Goal: Complete application form

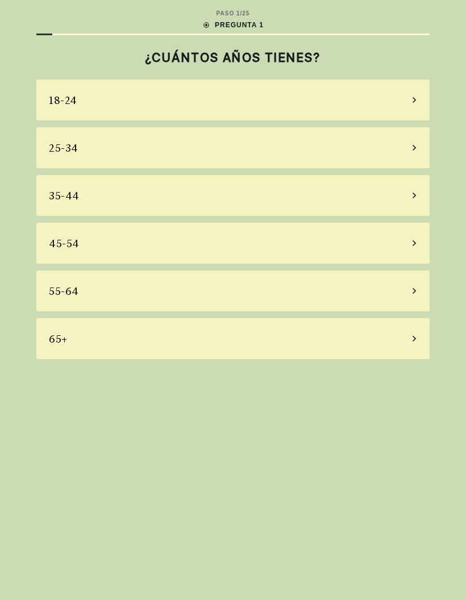
click at [85, 341] on div "65+" at bounding box center [232, 338] width 393 height 41
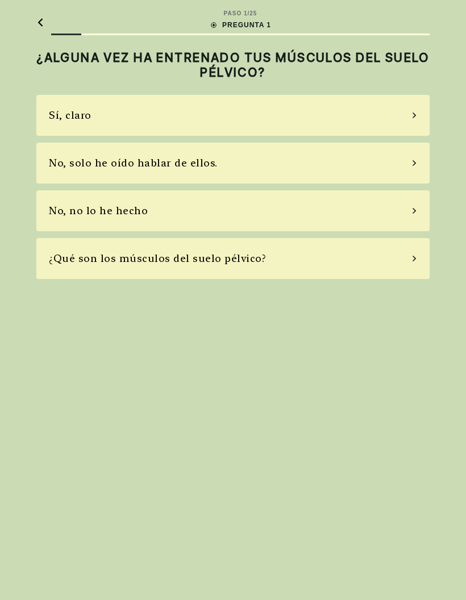
click at [60, 113] on font "Sí, claro" at bounding box center [70, 115] width 43 height 12
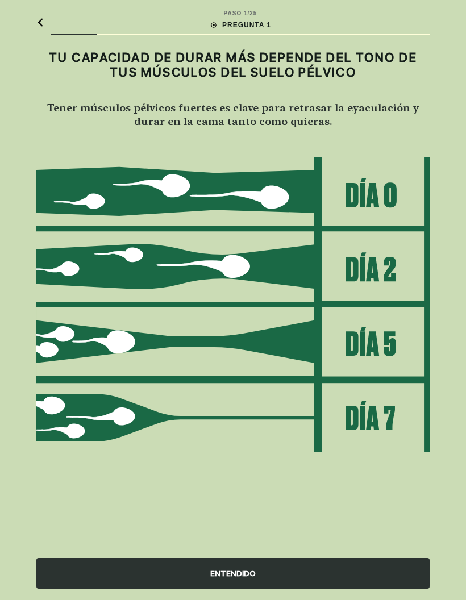
click at [229, 575] on font "ENTENDIDO" at bounding box center [232, 573] width 45 height 9
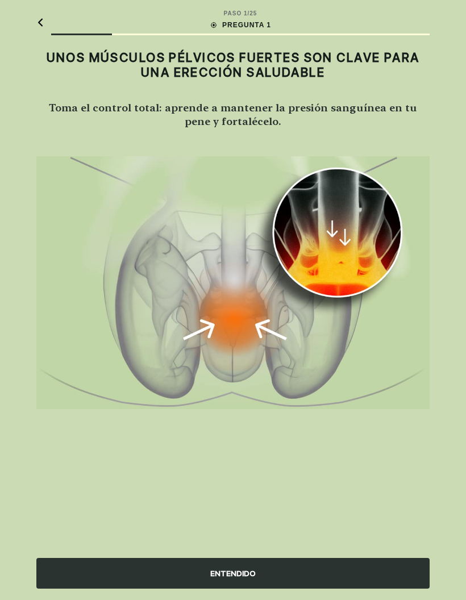
click at [234, 579] on font "ENTENDIDO" at bounding box center [232, 574] width 45 height 12
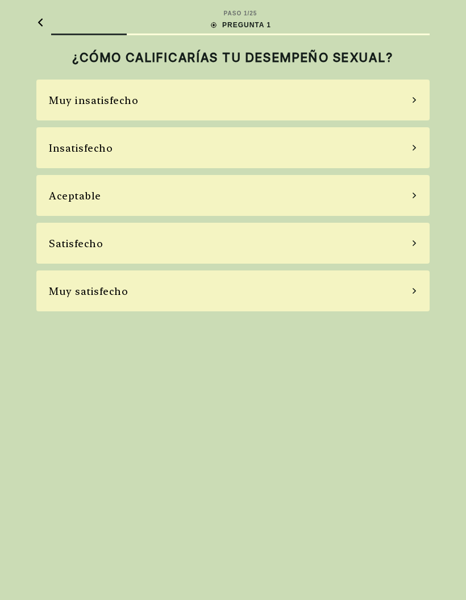
click at [69, 198] on font "Aceptable" at bounding box center [75, 196] width 52 height 12
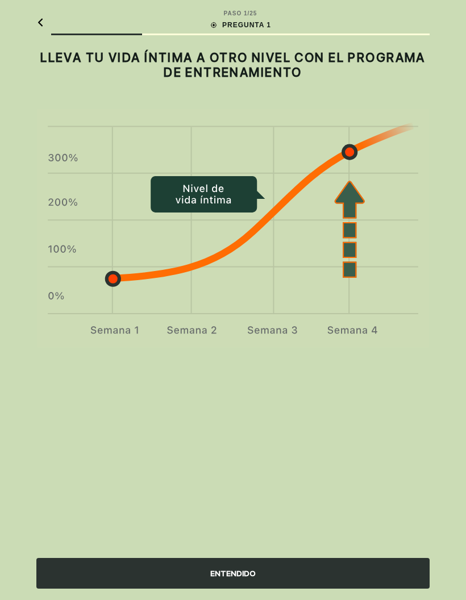
scroll to position [45, 0]
click at [222, 579] on font "ENTENDIDO" at bounding box center [232, 574] width 45 height 12
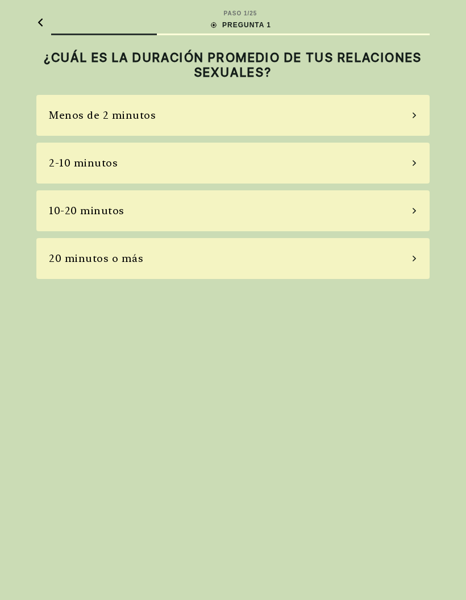
click at [98, 157] on font "2-10 minutos" at bounding box center [83, 163] width 69 height 12
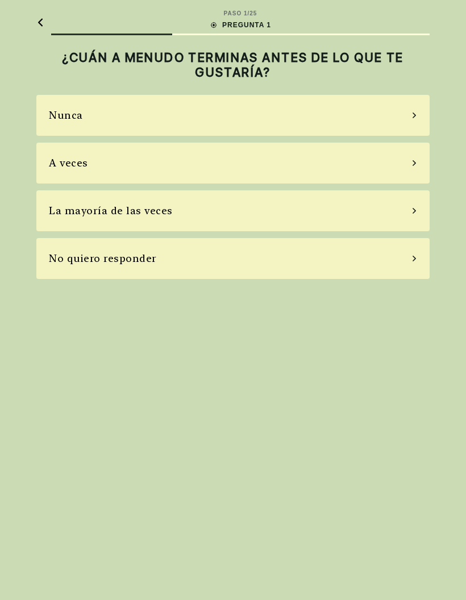
click at [93, 95] on div "Nunca" at bounding box center [232, 115] width 393 height 41
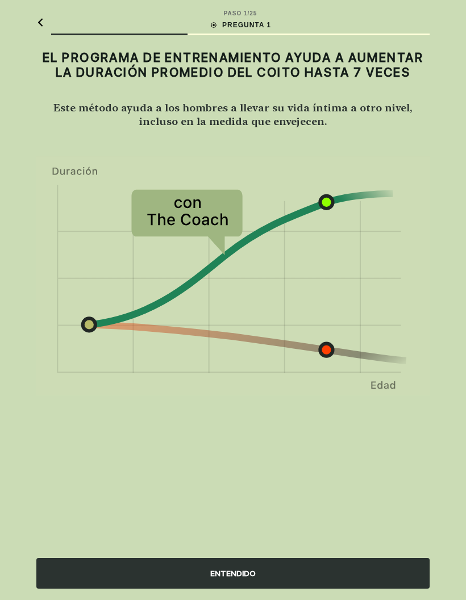
click at [218, 577] on font "ENTENDIDO" at bounding box center [232, 573] width 45 height 9
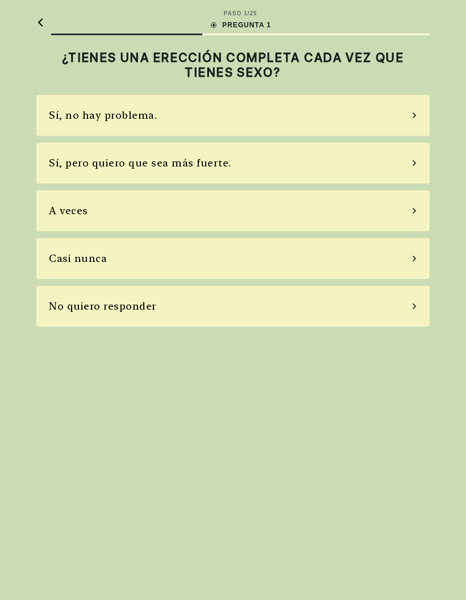
click at [67, 190] on div "A veces" at bounding box center [232, 210] width 393 height 41
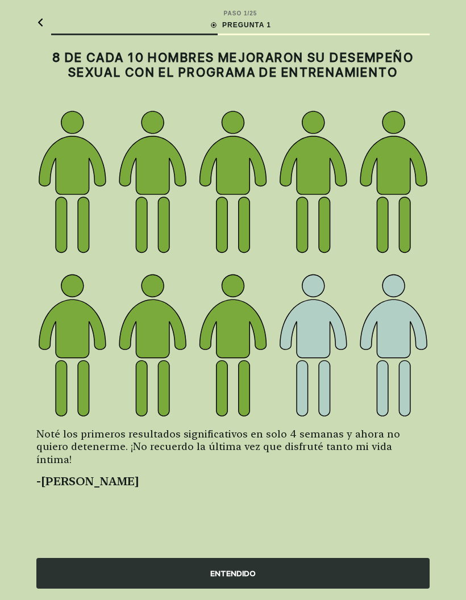
click at [219, 572] on font "ENTENDIDO" at bounding box center [232, 573] width 45 height 9
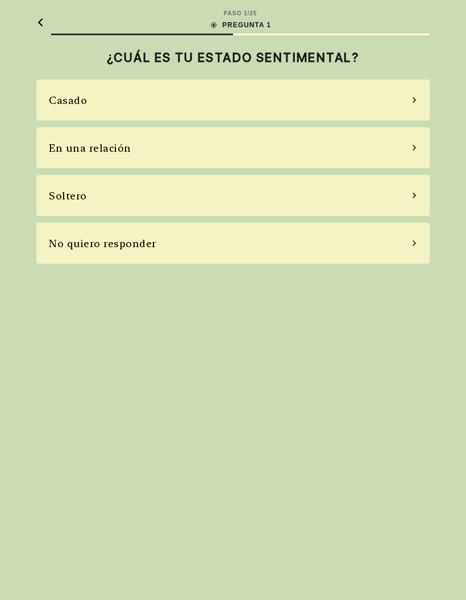
click at [65, 94] on font "Casado" at bounding box center [68, 100] width 38 height 12
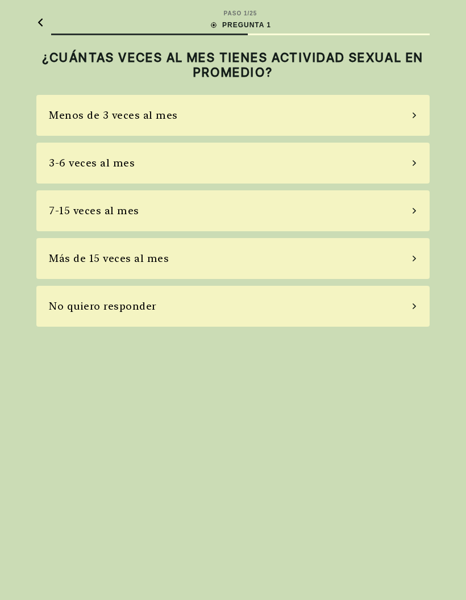
click at [112, 109] on font "Menos de 3 veces al mes" at bounding box center [113, 115] width 129 height 12
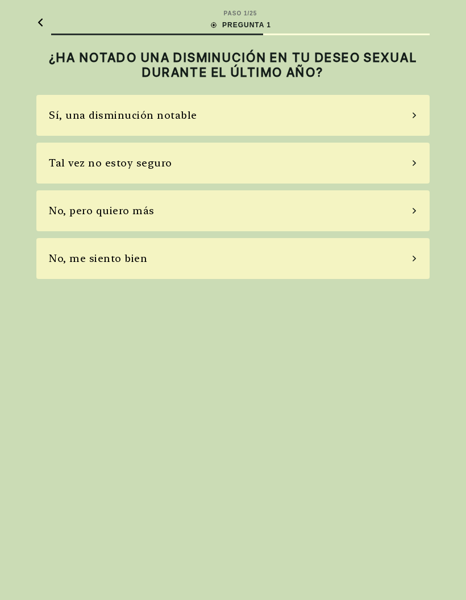
click at [79, 109] on font "Sí, una disminución notable" at bounding box center [123, 115] width 148 height 12
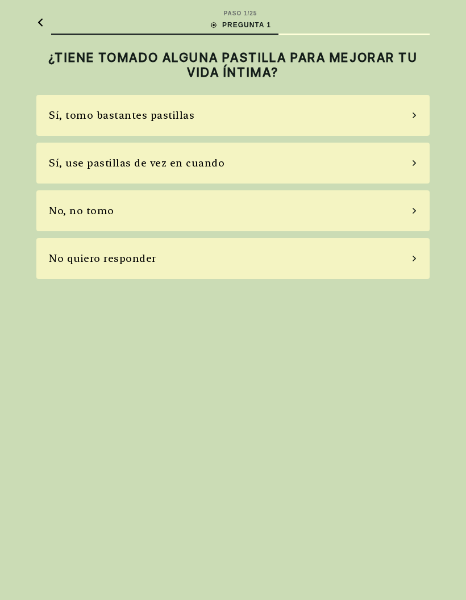
click at [89, 109] on font "Sí, tomo bastantes pastillas" at bounding box center [122, 115] width 146 height 12
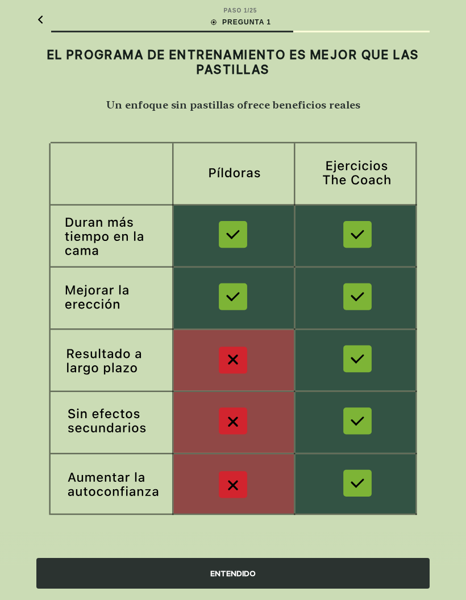
click at [215, 578] on font "ENTENDIDO" at bounding box center [232, 573] width 45 height 9
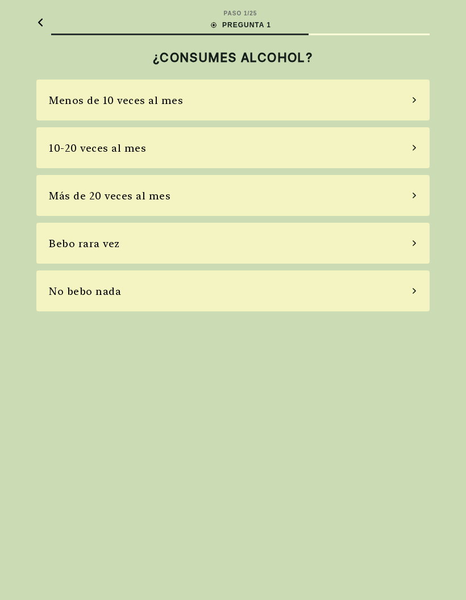
click at [100, 94] on font "Menos de 10 veces al mes" at bounding box center [116, 100] width 134 height 12
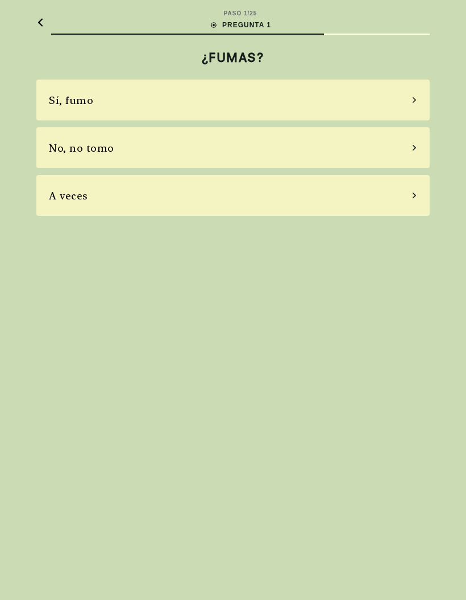
click at [66, 142] on font "No, no tomo" at bounding box center [81, 148] width 65 height 12
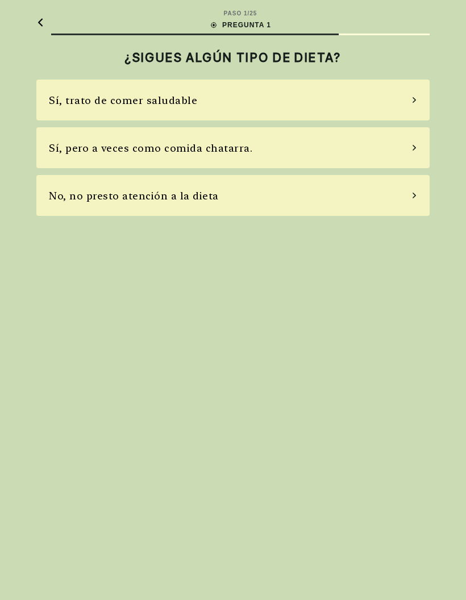
click at [98, 190] on font "No, no presto atención a la dieta" at bounding box center [134, 196] width 170 height 12
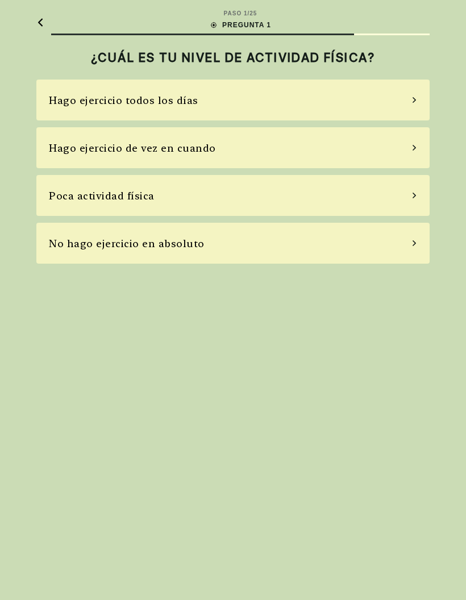
click at [86, 142] on font "Hago ejercicio de vez en cuando" at bounding box center [132, 148] width 167 height 12
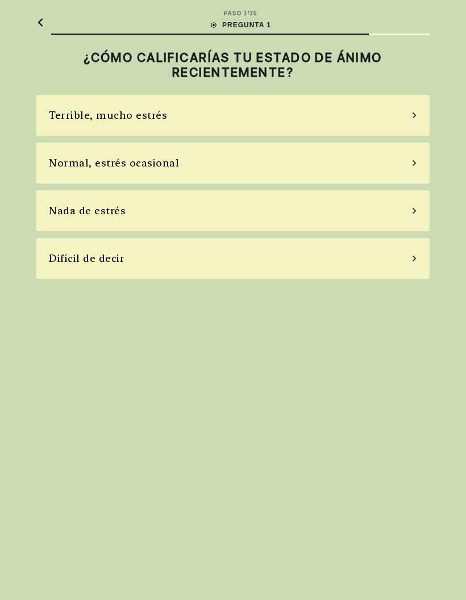
click at [75, 157] on font "Normal, estrés ocasional" at bounding box center [114, 163] width 130 height 12
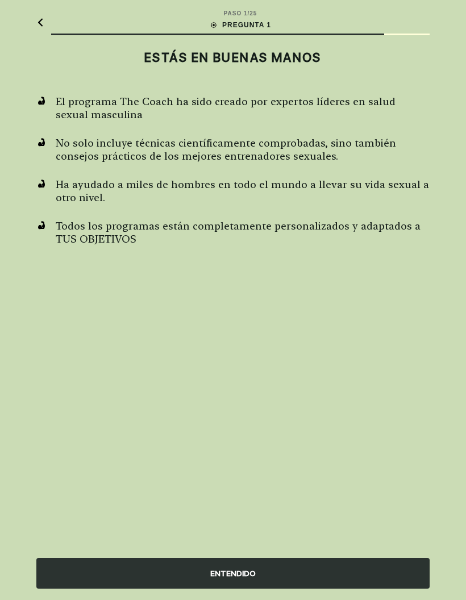
click at [212, 569] on font "ENTENDIDO" at bounding box center [232, 573] width 45 height 9
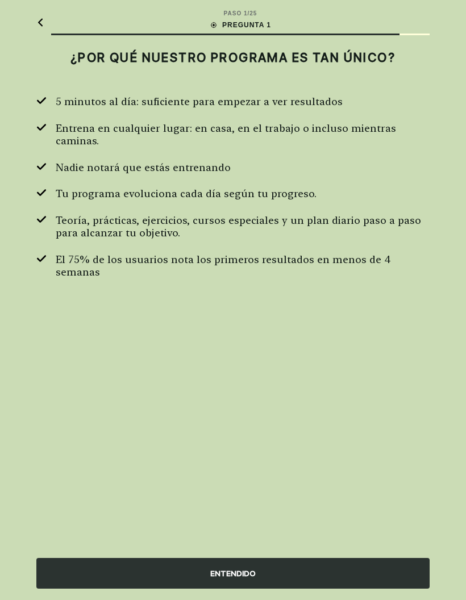
click at [214, 569] on font "ENTENDIDO" at bounding box center [232, 573] width 45 height 9
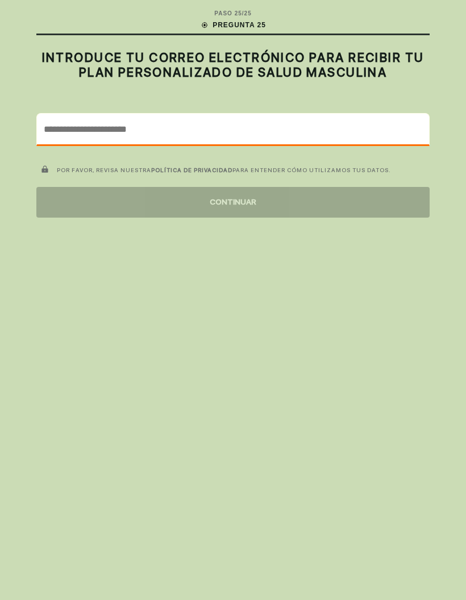
click at [100, 114] on input "email" at bounding box center [233, 129] width 392 height 31
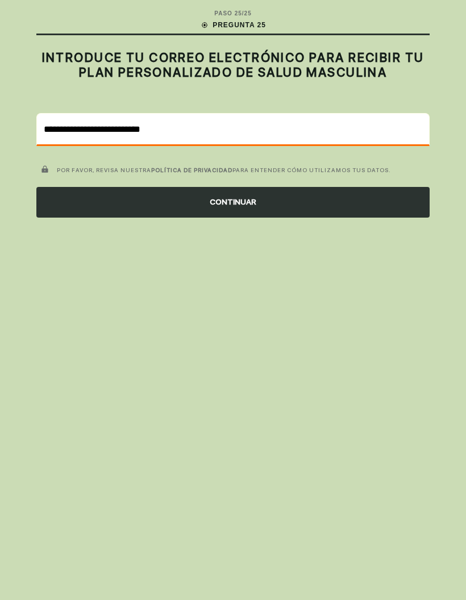
scroll to position [0, 0]
type input "**********"
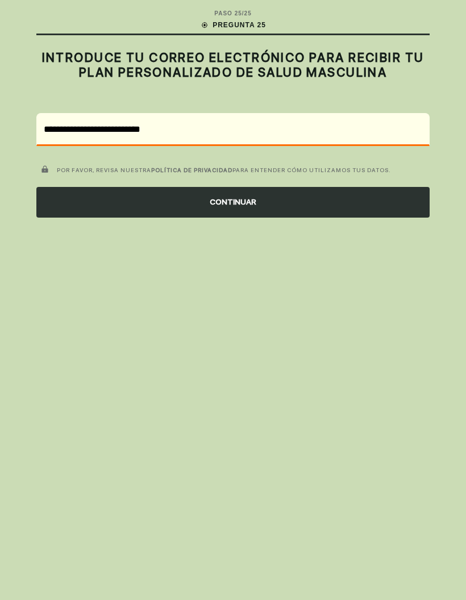
click at [223, 198] on font "CONTINUAR" at bounding box center [233, 201] width 47 height 9
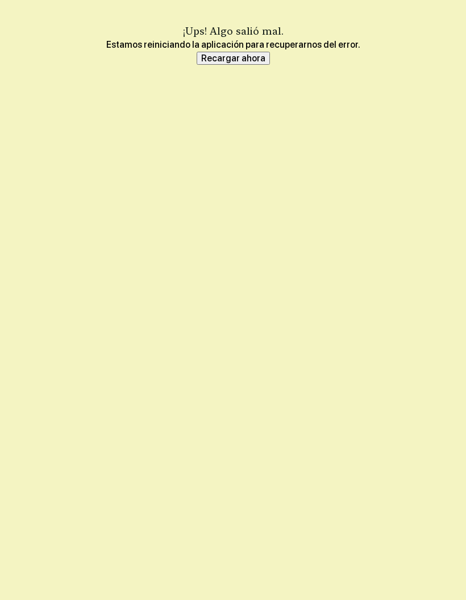
click at [241, 57] on font "Recargar ahora" at bounding box center [233, 58] width 64 height 11
click at [230, 55] on font "Recargar ahora" at bounding box center [233, 58] width 64 height 11
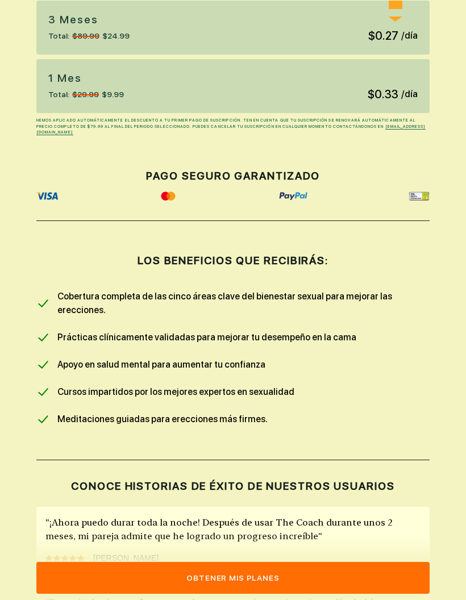
scroll to position [458, 0]
